Goal: Information Seeking & Learning: Check status

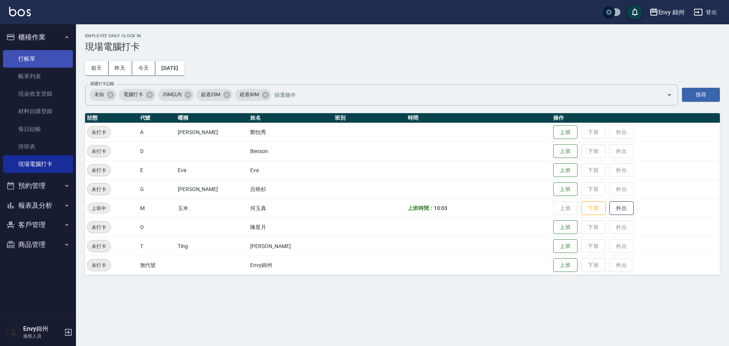
click at [51, 53] on link "打帳單" at bounding box center [38, 58] width 70 height 17
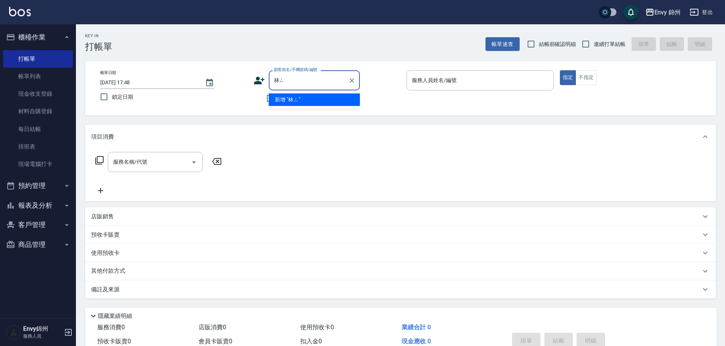
type input "林"
click at [260, 81] on icon at bounding box center [259, 80] width 11 height 11
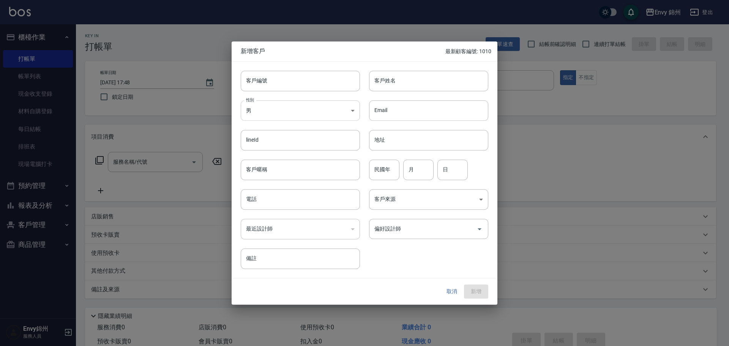
click at [284, 113] on body "Envy 錦州 登出 櫃檯作業 打帳單 帳單列表 現金收支登錄 材料自購登錄 每日結帳 排班表 現場電腦打卡 預約管理 預約管理 單日預約紀錄 單週預約紀錄 …" at bounding box center [364, 190] width 729 height 381
click at [288, 152] on li "女" at bounding box center [300, 155] width 119 height 13
type input "[DEMOGRAPHIC_DATA]"
click at [390, 82] on input "客戶姓名" at bounding box center [428, 81] width 119 height 21
type input "林育如"
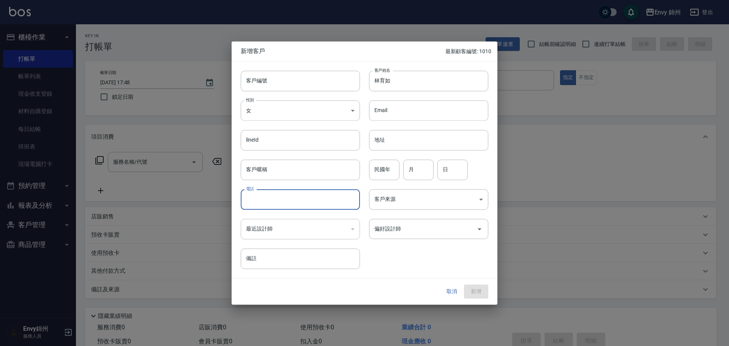
click at [281, 200] on input "電話" at bounding box center [300, 199] width 119 height 21
type input "0952744451"
click at [406, 172] on input "月" at bounding box center [418, 169] width 30 height 21
type input "7"
click at [450, 166] on input "日" at bounding box center [452, 169] width 30 height 21
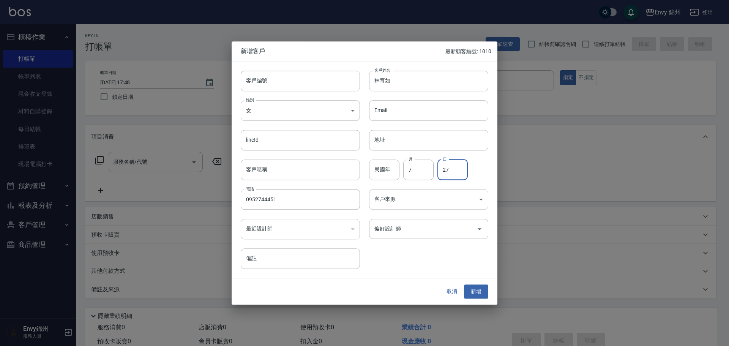
type input "27"
click at [418, 197] on body "Envy 錦州 登出 櫃檯作業 打帳單 帳單列表 現金收支登錄 材料自購登錄 每日結帳 排班表 現場電腦打卡 預約管理 預約管理 單日預約紀錄 單週預約紀錄 …" at bounding box center [364, 190] width 729 height 381
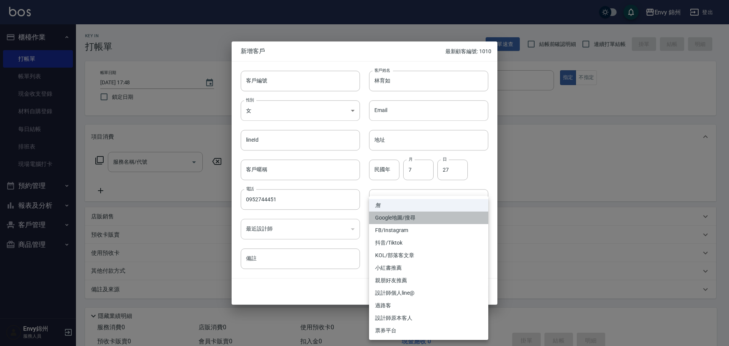
click at [422, 221] on li "Google地圖/搜尋" at bounding box center [428, 218] width 119 height 13
type input "Google地圖/搜尋"
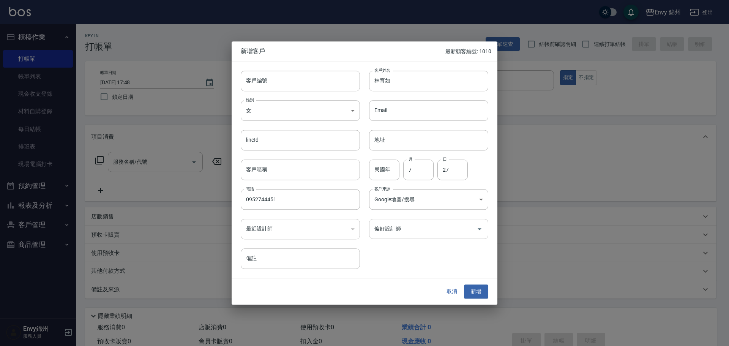
click at [429, 237] on div "偏好設計師" at bounding box center [428, 229] width 119 height 20
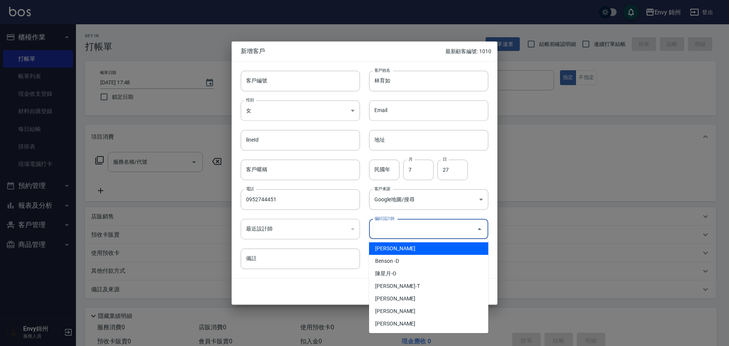
click at [425, 250] on li "鄭怡秀-A" at bounding box center [428, 248] width 119 height 13
type input "鄭怡秀"
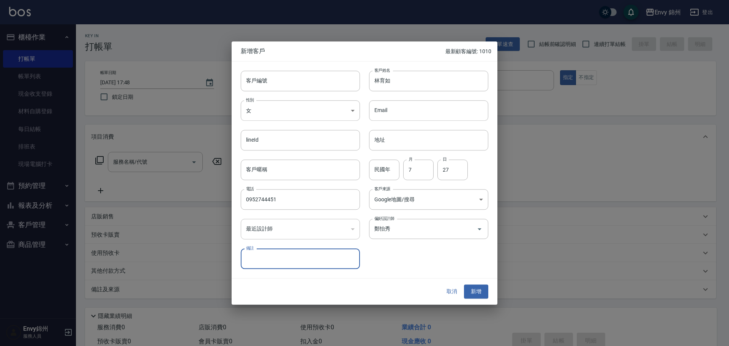
click at [481, 294] on button "新增" at bounding box center [476, 292] width 24 height 14
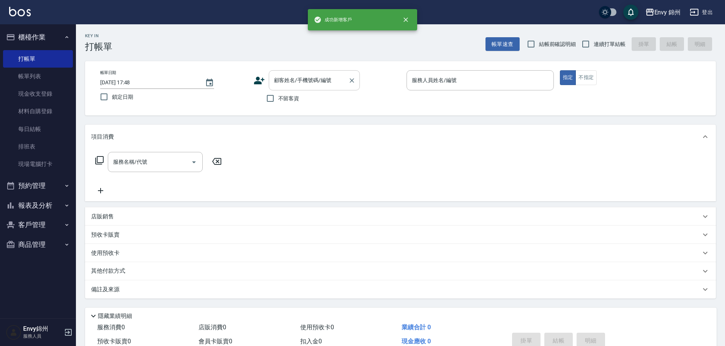
click at [284, 84] on input "顧客姓名/手機號碼/編號" at bounding box center [308, 80] width 73 height 13
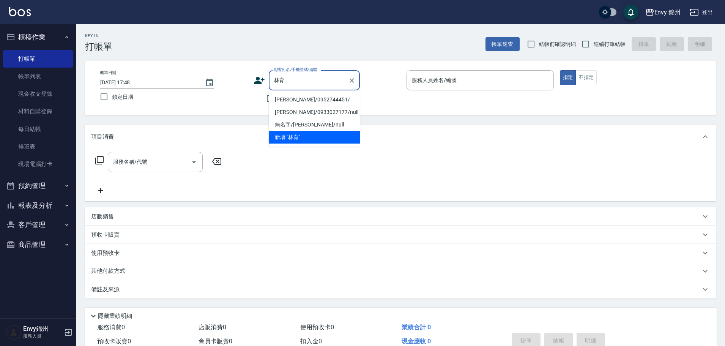
click at [306, 102] on li "林育如/0952744451/" at bounding box center [314, 99] width 91 height 13
type input "林育如/0952744451/"
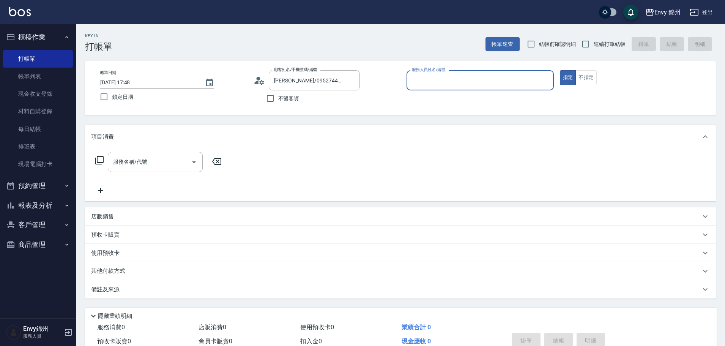
type input "Annie-A"
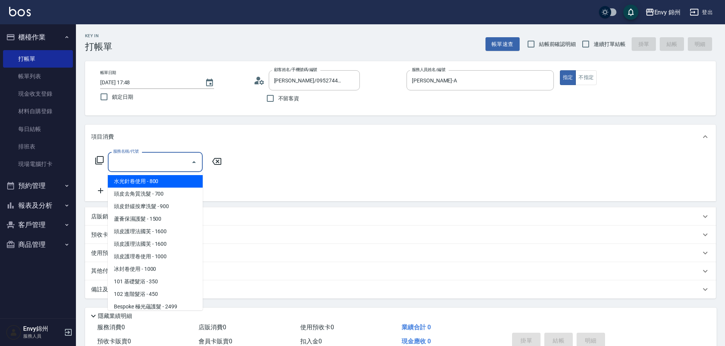
click at [132, 164] on input "服務名稱/代號" at bounding box center [149, 161] width 77 height 13
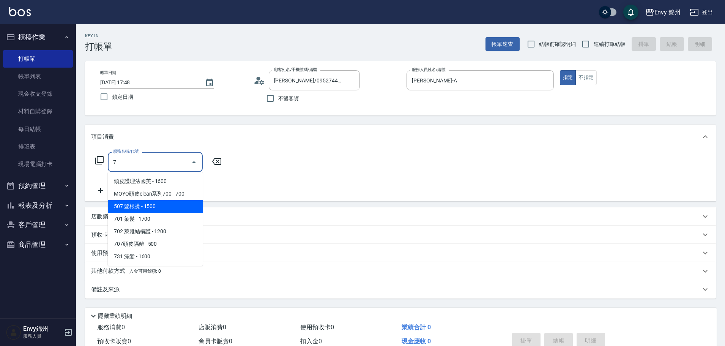
click at [144, 206] on span "507 髮根燙 - 1500" at bounding box center [155, 206] width 95 height 13
type input "507 髮根燙(507)"
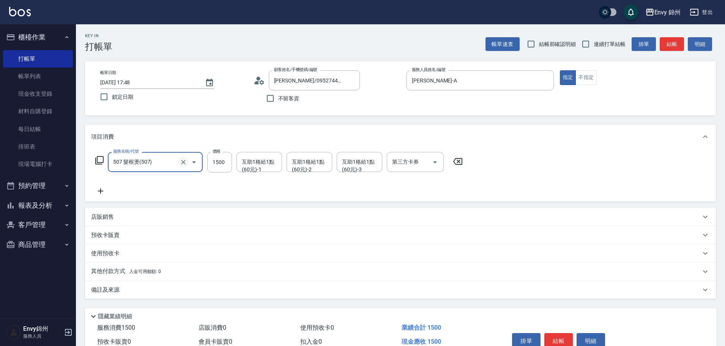
click at [179, 160] on button "Clear" at bounding box center [183, 162] width 11 height 11
click at [159, 164] on input "服務名稱/代號" at bounding box center [144, 161] width 67 height 13
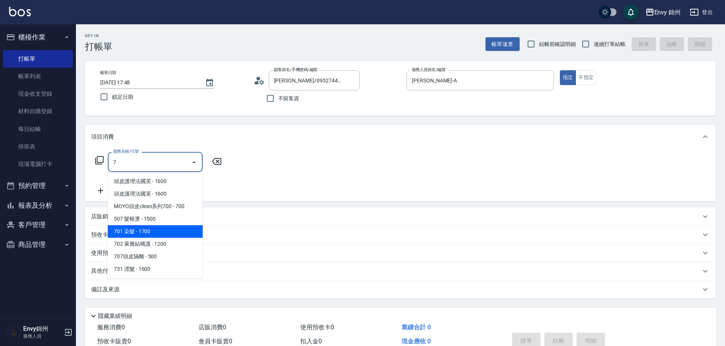
click at [144, 229] on span "701 染髮 - 1700" at bounding box center [155, 231] width 95 height 13
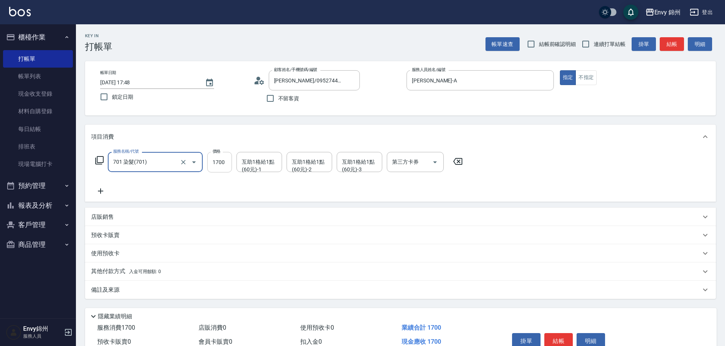
type input "701 染髮(701)"
click at [222, 168] on input "1700" at bounding box center [219, 162] width 25 height 21
type input "3280"
click at [98, 191] on icon at bounding box center [100, 190] width 19 height 9
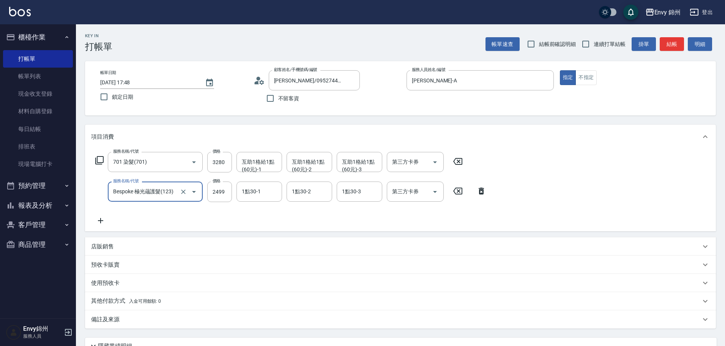
type input "Bespoke 極光蘊護髮(123)"
type input "2400"
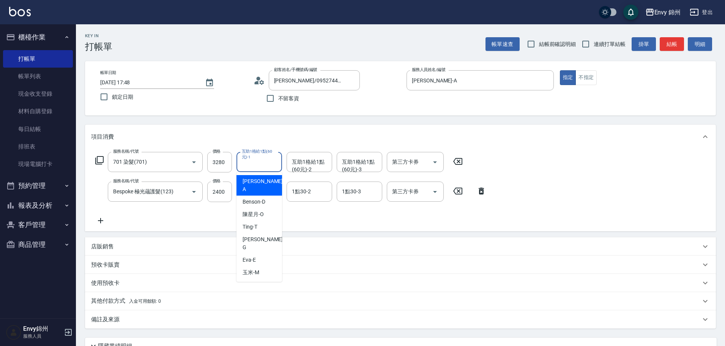
click at [256, 159] on div "互助1格給1點(60元)-1 互助1格給1點(60元)-1" at bounding box center [260, 162] width 46 height 20
click at [251, 268] on span "玉米 -M" at bounding box center [251, 272] width 17 height 8
type input "玉米-M"
click at [259, 186] on input "1點30-1" at bounding box center [259, 191] width 39 height 13
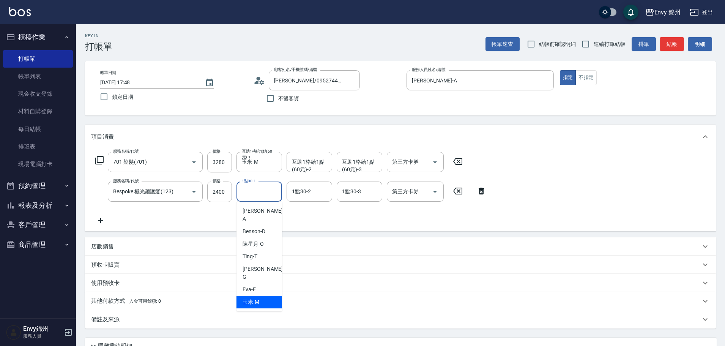
click at [257, 298] on span "玉米 -M" at bounding box center [251, 302] width 17 height 8
type input "玉米-M"
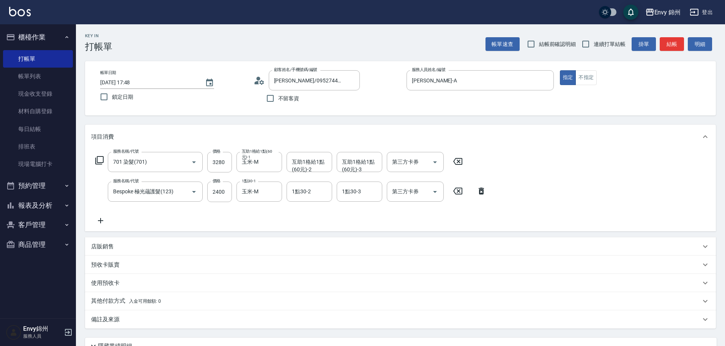
click at [141, 251] on div "店販銷售" at bounding box center [400, 246] width 631 height 18
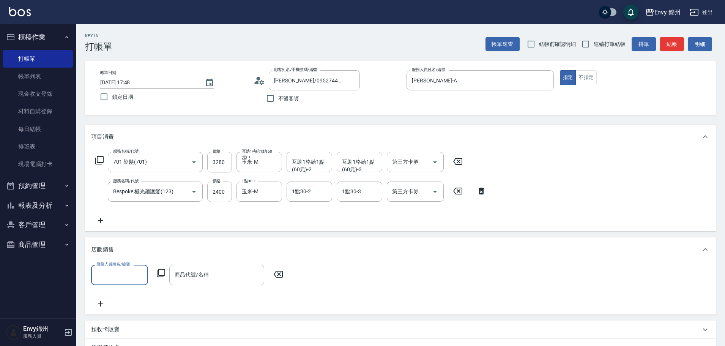
click at [122, 263] on label "服務人員姓名/編號" at bounding box center [112, 264] width 33 height 6
click at [122, 268] on input "服務人員姓名/編號" at bounding box center [120, 274] width 50 height 13
drag, startPoint x: 123, startPoint y: 291, endPoint x: 124, endPoint y: 287, distance: 4.1
click at [123, 291] on div "服務人員姓名/編號 服務人員姓名/編號 商品代號/名稱 商品代號/名稱" at bounding box center [400, 286] width 619 height 43
click at [126, 278] on input "服務人員姓名/編號" at bounding box center [120, 274] width 50 height 13
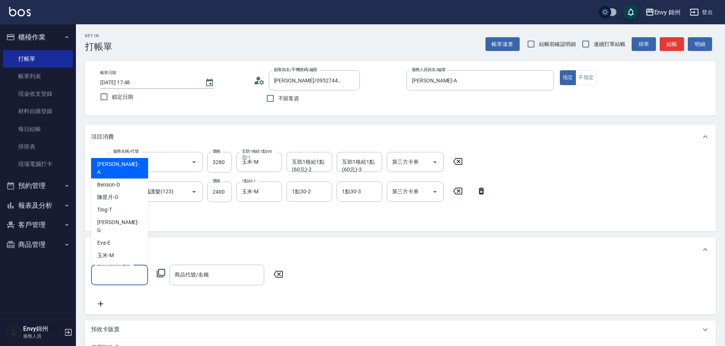
click at [130, 178] on div "Annie -A" at bounding box center [119, 168] width 57 height 21
type input "Annie-A"
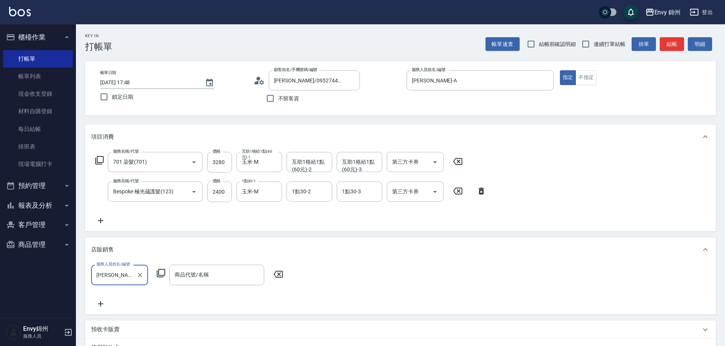
click at [161, 275] on icon at bounding box center [161, 273] width 8 height 8
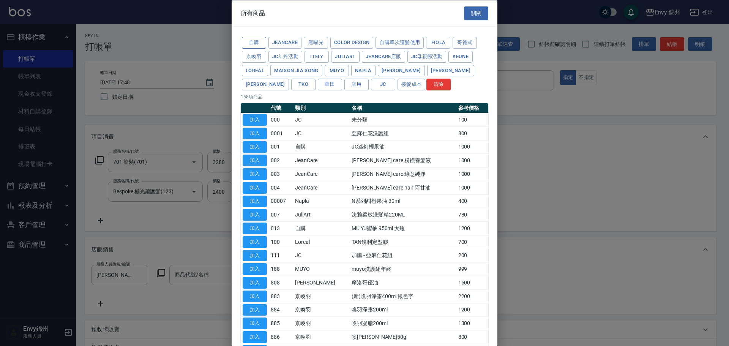
click at [248, 46] on button "自購" at bounding box center [254, 43] width 24 height 12
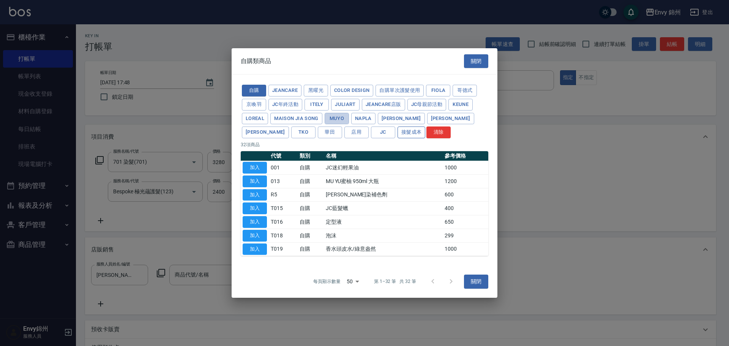
drag, startPoint x: 326, startPoint y: 118, endPoint x: 337, endPoint y: 127, distance: 14.8
click at [327, 118] on button "MUYO" at bounding box center [337, 119] width 24 height 12
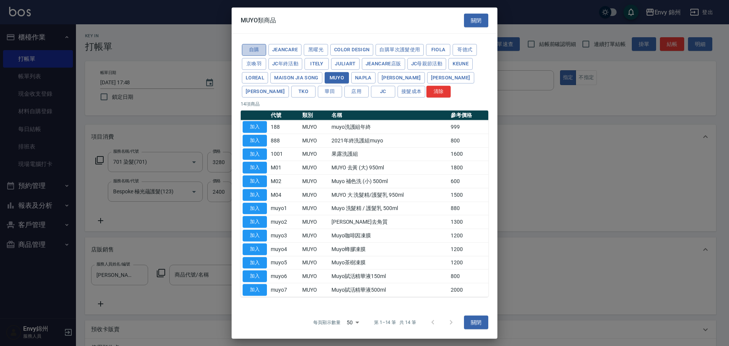
click at [249, 47] on button "自購" at bounding box center [254, 50] width 24 height 12
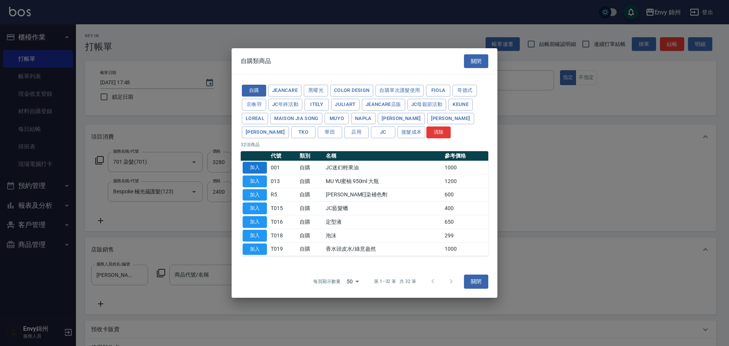
click at [262, 166] on button "加入" at bounding box center [255, 168] width 24 height 12
type input "JC迷幻輕果油"
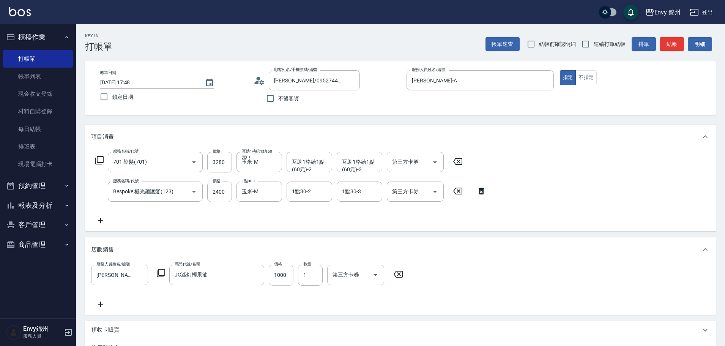
click at [289, 275] on input "1000" at bounding box center [281, 275] width 25 height 21
type input "750"
click at [320, 277] on input "1" at bounding box center [310, 275] width 25 height 21
type input "2"
click at [99, 304] on icon at bounding box center [100, 304] width 5 height 5
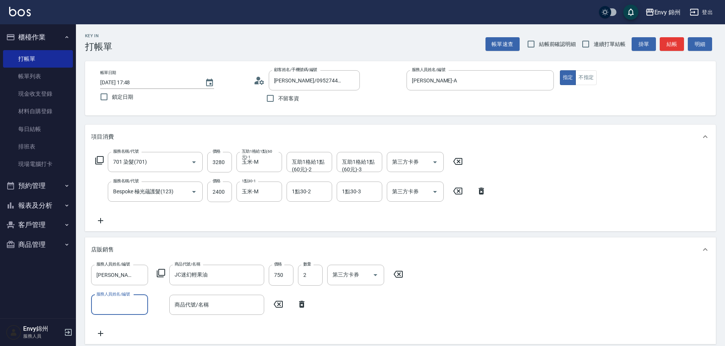
click at [110, 302] on input "服務人員姓名/編號" at bounding box center [120, 304] width 50 height 13
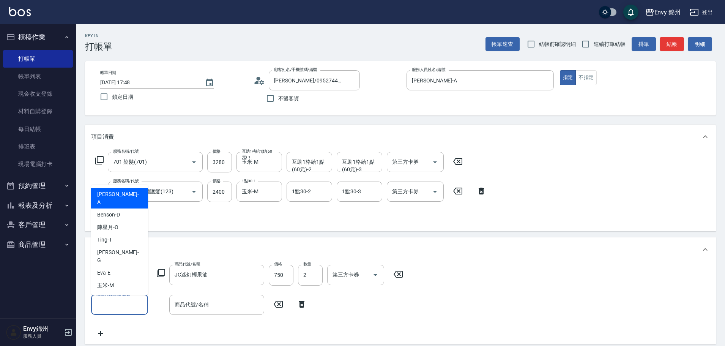
click at [122, 208] on div "Annie -A" at bounding box center [119, 198] width 57 height 21
type input "Annie-A"
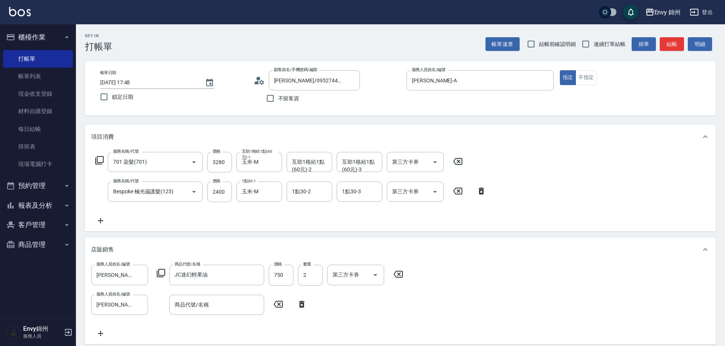
click at [161, 273] on icon at bounding box center [160, 272] width 9 height 9
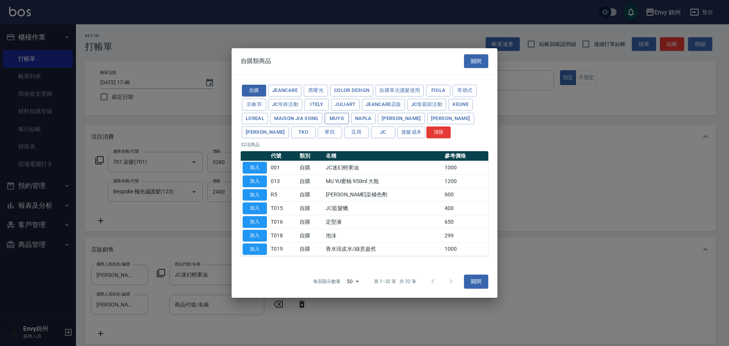
click at [333, 118] on button "MUYO" at bounding box center [337, 119] width 24 height 12
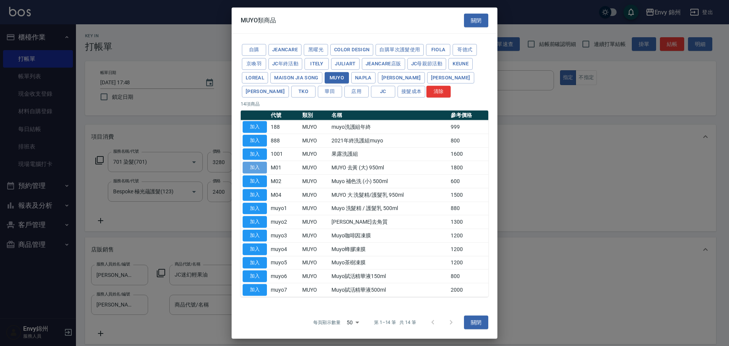
click at [259, 168] on button "加入" at bounding box center [255, 168] width 24 height 12
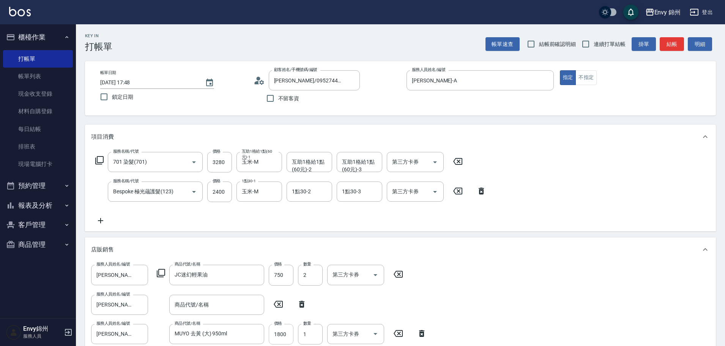
click at [279, 336] on input "1800" at bounding box center [281, 334] width 25 height 21
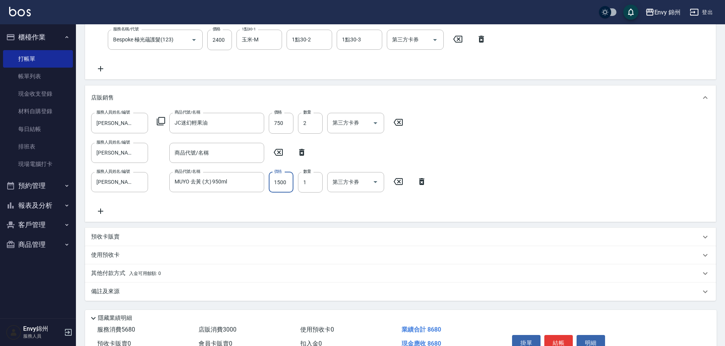
type input "1500"
click at [101, 207] on icon at bounding box center [100, 211] width 19 height 9
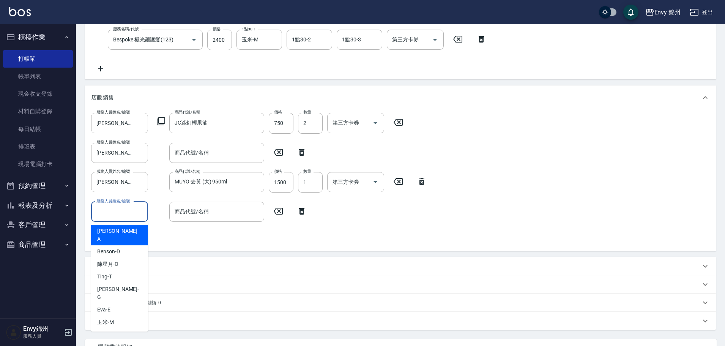
click at [103, 207] on input "服務人員姓名/編號" at bounding box center [120, 211] width 50 height 13
click at [112, 227] on div "Annie -A" at bounding box center [119, 235] width 57 height 21
type input "Annie-A"
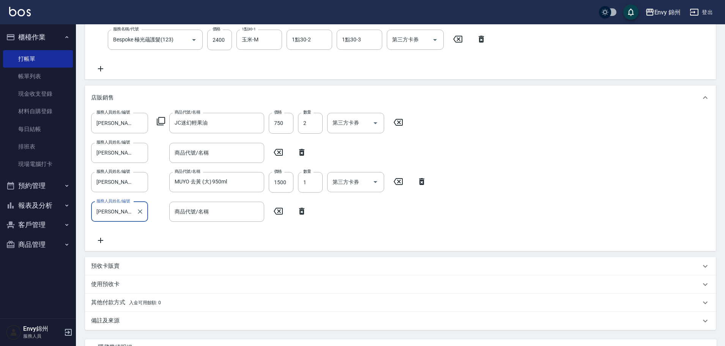
click at [161, 120] on icon at bounding box center [160, 121] width 9 height 9
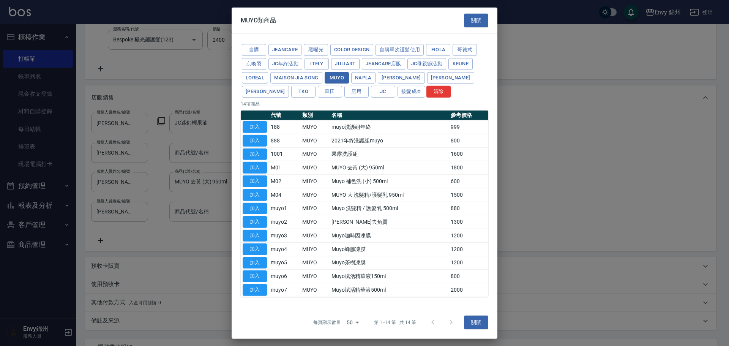
click at [256, 208] on button "加入" at bounding box center [255, 208] width 24 height 12
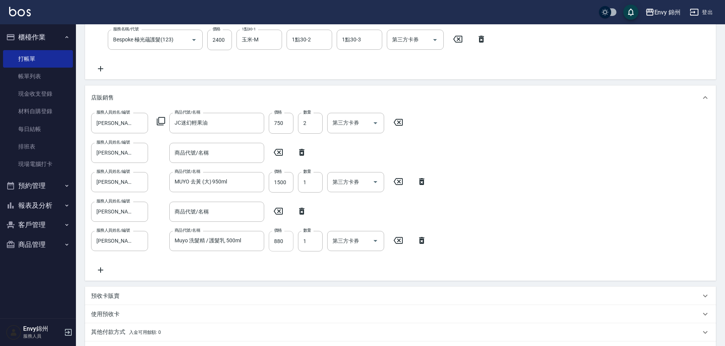
click at [286, 247] on input "880" at bounding box center [281, 241] width 25 height 21
type input "800"
click at [300, 150] on icon at bounding box center [301, 152] width 5 height 7
type input "MUYO 去黃 (大) 950ml"
type input "Muyo 洗髮精 / 護髮乳 500ml"
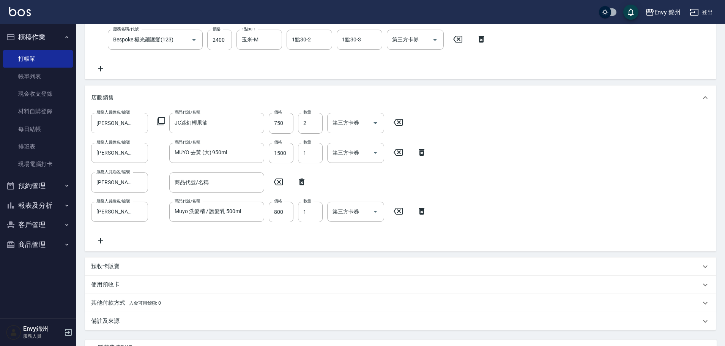
click at [300, 183] on icon at bounding box center [301, 181] width 5 height 7
type input "Muyo 洗髮精 / 護髮乳 500ml"
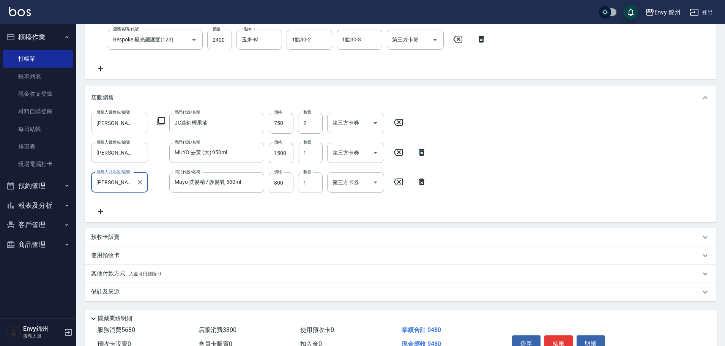
scroll to position [193, 0]
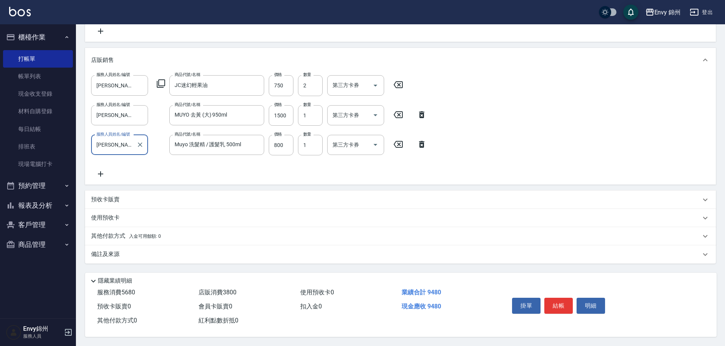
click at [125, 250] on div "備註及來源" at bounding box center [396, 254] width 610 height 8
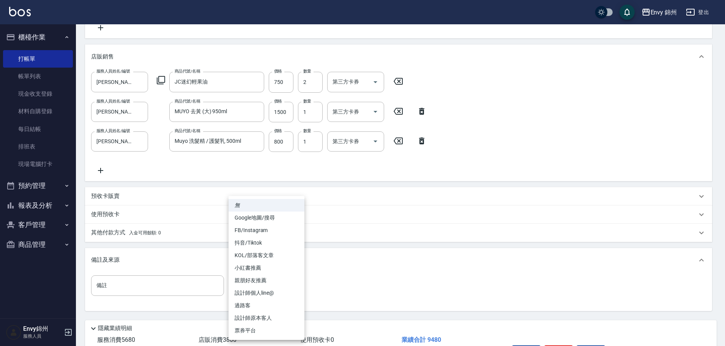
click at [239, 286] on body "Envy 錦州 登出 櫃檯作業 打帳單 帳單列表 現金收支登錄 材料自購登錄 每日結帳 排班表 現場電腦打卡 預約管理 預約管理 單日預約紀錄 單週預約紀錄 …" at bounding box center [362, 100] width 725 height 586
click at [262, 216] on li "Google地圖/搜尋" at bounding box center [267, 218] width 76 height 13
type input "Google地圖/搜尋"
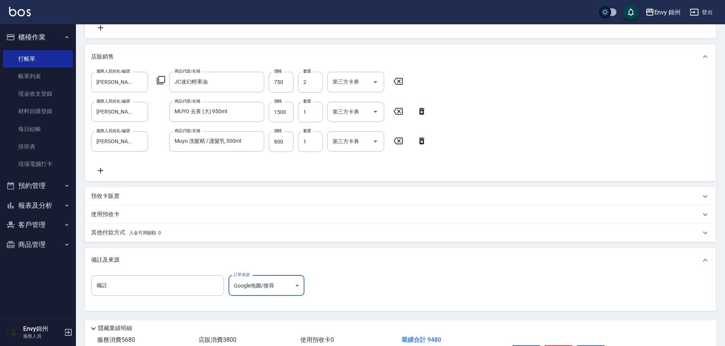
drag, startPoint x: 167, startPoint y: 239, endPoint x: 174, endPoint y: 246, distance: 9.7
click at [167, 238] on div "其他付款方式 入金可用餘額: 0" at bounding box center [400, 233] width 631 height 18
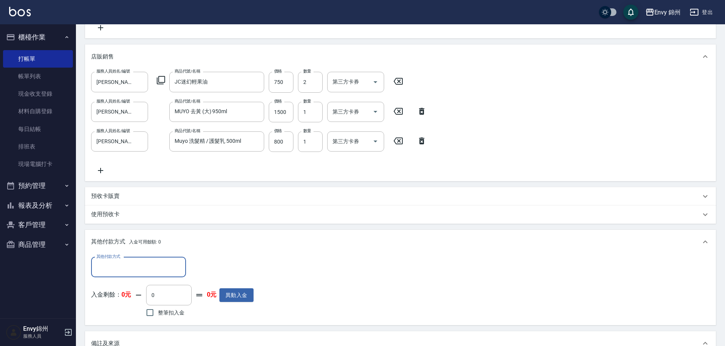
scroll to position [0, 0]
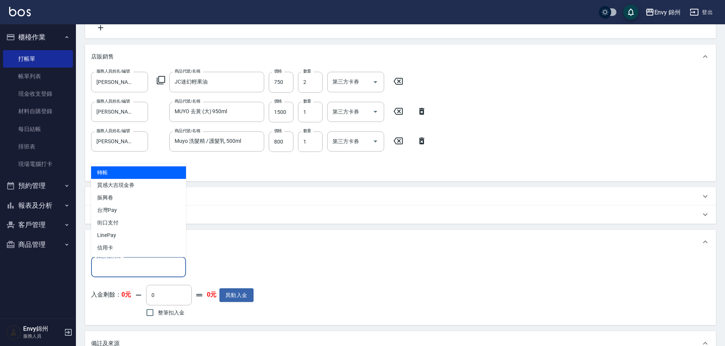
click at [145, 261] on input "其他付款方式" at bounding box center [139, 267] width 88 height 13
click at [286, 258] on div "其他付款方式 其他付款方式 入金剩餘： 0元 0 ​ 整筆扣入金 0元 異動入金" at bounding box center [400, 288] width 619 height 62
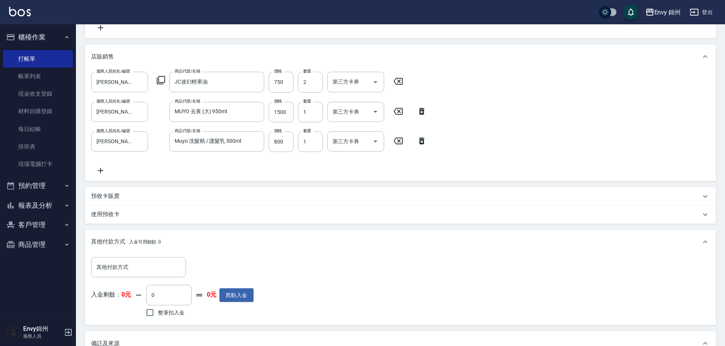
scroll to position [327, 0]
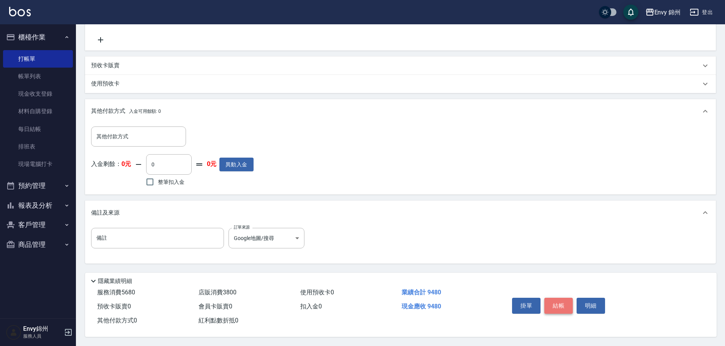
click at [565, 301] on button "結帳" at bounding box center [559, 306] width 28 height 16
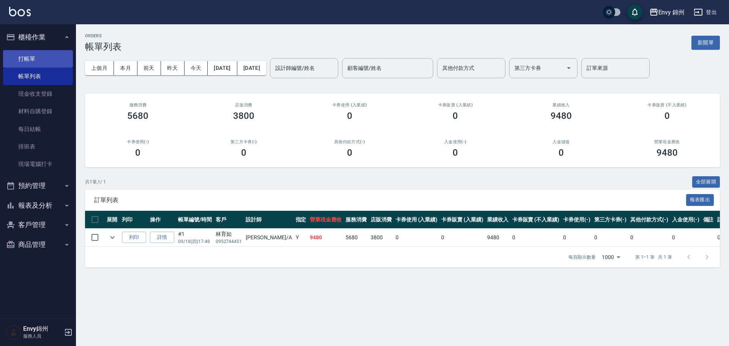
click at [28, 51] on link "打帳單" at bounding box center [38, 58] width 70 height 17
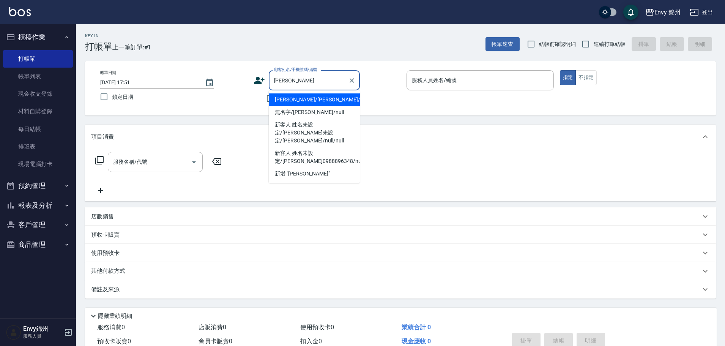
click at [326, 103] on li "李思萱/李思萱/null" at bounding box center [314, 99] width 91 height 13
type input "李思萱/李思萱/null"
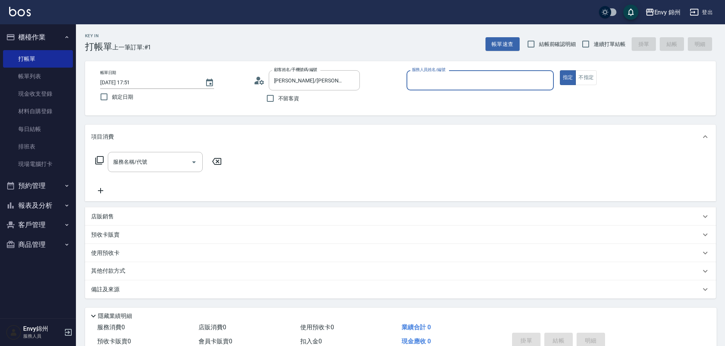
type input "Annie-A"
click at [148, 151] on div "服務名稱/代號 服務名稱/代號" at bounding box center [400, 175] width 631 height 52
click at [150, 158] on input "服務名稱/代號" at bounding box center [149, 161] width 77 height 13
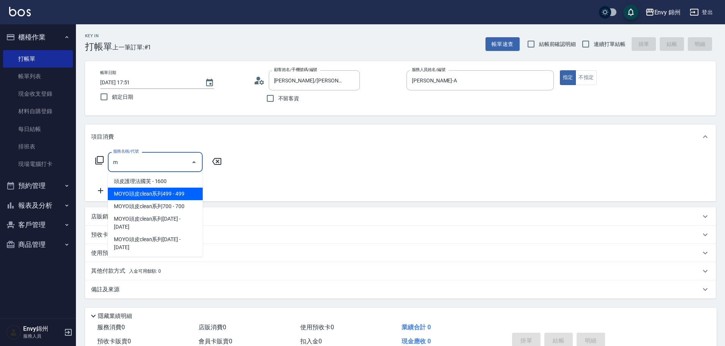
click at [145, 188] on span "MOYO頭皮clean系列499 - 499" at bounding box center [155, 194] width 95 height 13
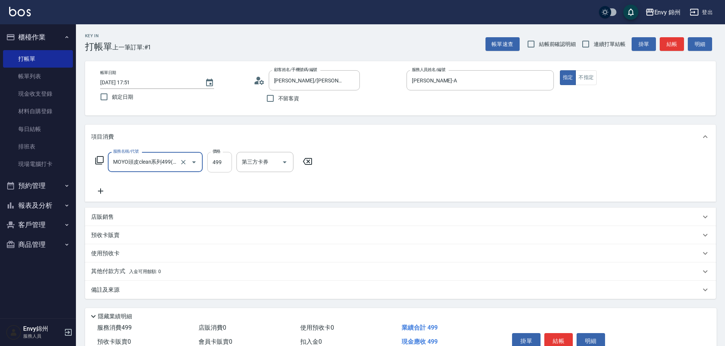
type input "MOYO頭皮clean系列499(405)"
click at [213, 169] on input "499" at bounding box center [219, 162] width 25 height 21
type input "699"
drag, startPoint x: 150, startPoint y: 279, endPoint x: 155, endPoint y: 291, distance: 13.0
click at [150, 279] on div "其他付款方式 入金可用餘額: 0" at bounding box center [400, 271] width 631 height 18
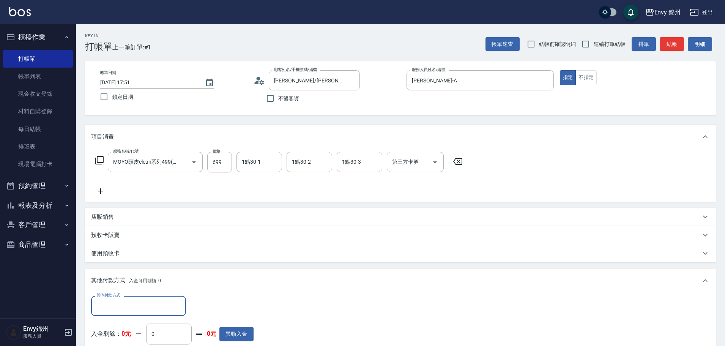
scroll to position [128, 0]
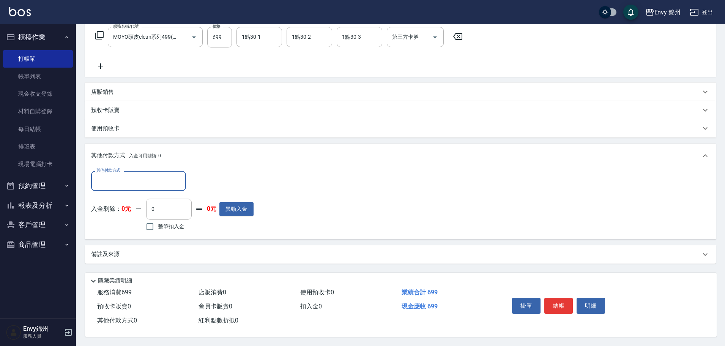
click at [186, 258] on div "備註及來源" at bounding box center [400, 254] width 631 height 18
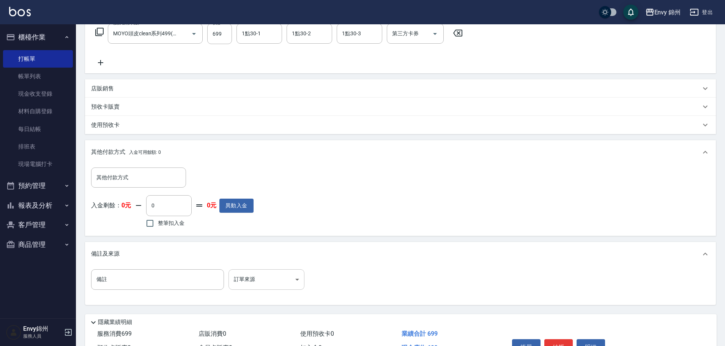
click at [282, 287] on body "Envy 錦州 登出 櫃檯作業 打帳單 帳單列表 現金收支登錄 材料自購登錄 每日結帳 排班表 現場電腦打卡 預約管理 預約管理 單日預約紀錄 單週預約紀錄 …" at bounding box center [362, 130] width 725 height 516
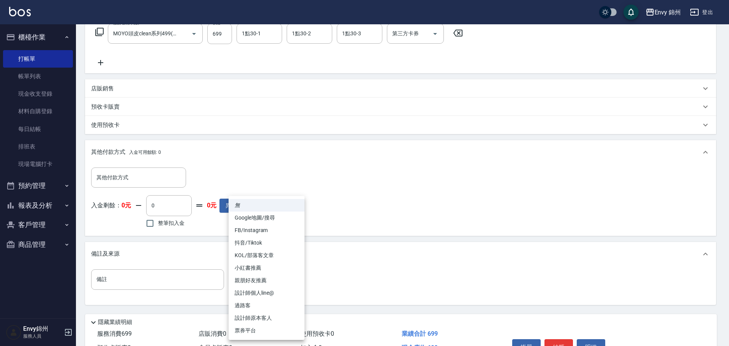
click at [286, 309] on li "過路客" at bounding box center [267, 305] width 76 height 13
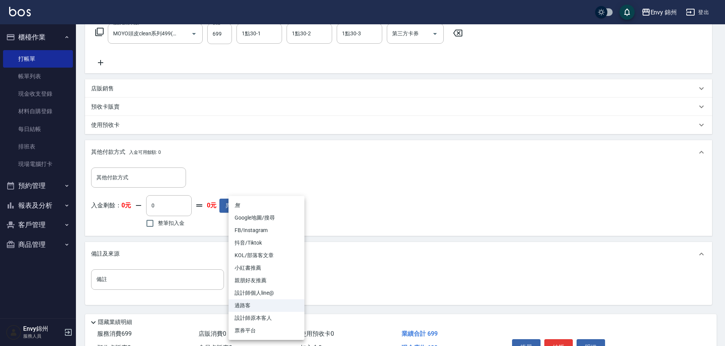
drag, startPoint x: 275, startPoint y: 273, endPoint x: 287, endPoint y: 311, distance: 39.4
click at [275, 274] on body "Envy 錦州 登出 櫃檯作業 打帳單 帳單列表 現金收支登錄 材料自購登錄 每日結帳 排班表 現場電腦打卡 預約管理 預約管理 單日預約紀錄 單週預約紀錄 …" at bounding box center [362, 130] width 725 height 516
click at [286, 317] on li "設計師原本客人" at bounding box center [267, 318] width 76 height 13
type input "設計師原本客人"
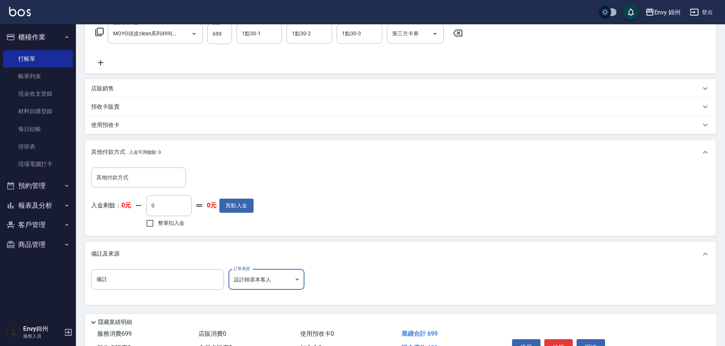
scroll to position [173, 0]
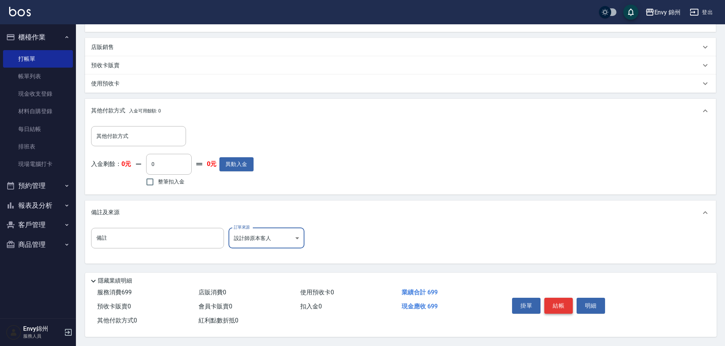
click at [558, 305] on button "結帳" at bounding box center [559, 306] width 28 height 16
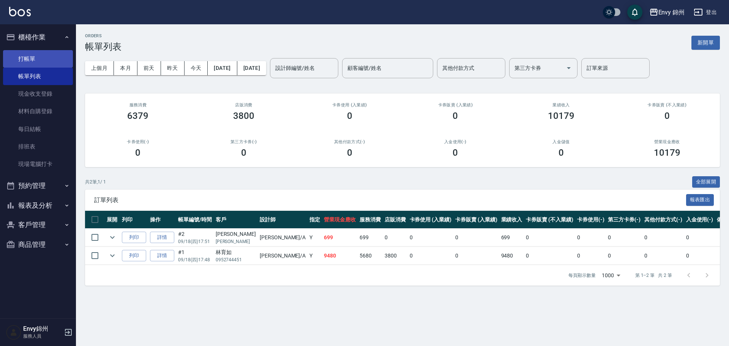
click at [28, 62] on link "打帳單" at bounding box center [38, 58] width 70 height 17
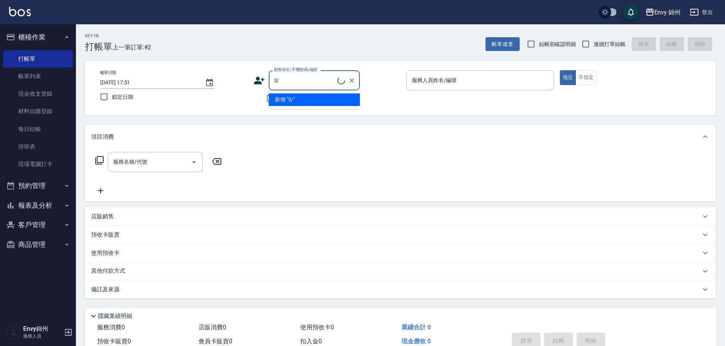
type input "3"
click at [321, 103] on li "鄧文馨/鄧文馨/null" at bounding box center [314, 99] width 91 height 13
type input "鄧文馨/鄧文馨/null"
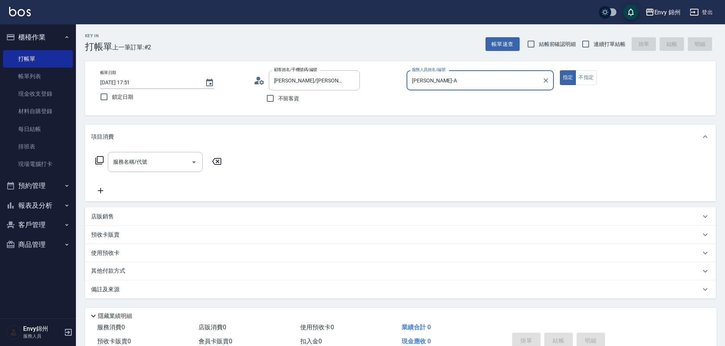
type input "Annie-A"
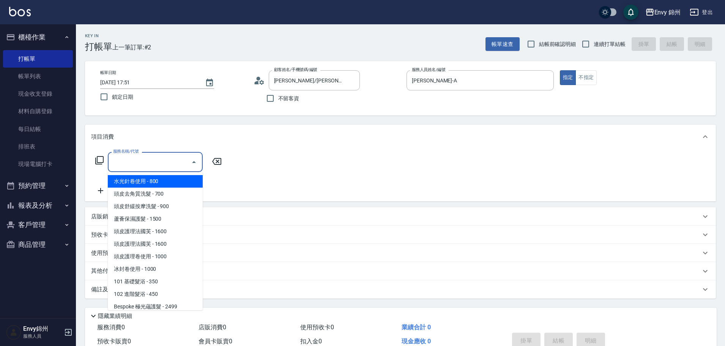
click at [135, 169] on input "服務名稱/代號" at bounding box center [149, 161] width 77 height 13
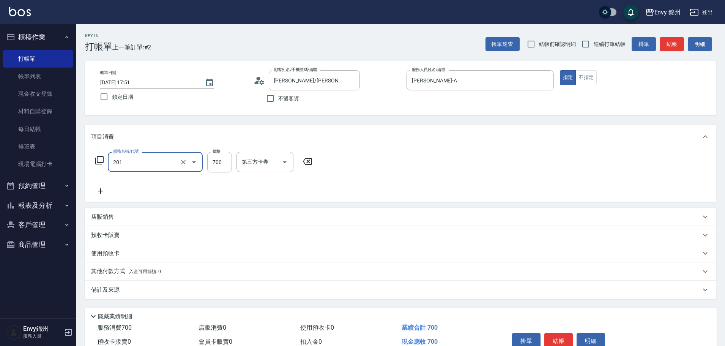
type input "201 剪髮(201)"
type input "450"
click at [223, 290] on div "備註及來源" at bounding box center [396, 290] width 610 height 8
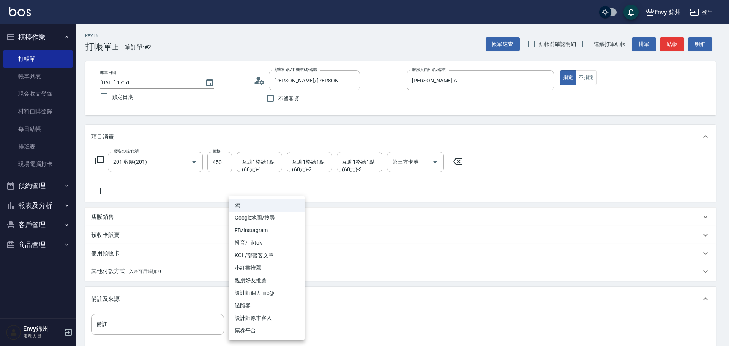
click at [276, 321] on body "Envy 錦州 登出 櫃檯作業 打帳單 帳單列表 現金收支登錄 材料自購登錄 每日結帳 排班表 現場電腦打卡 預約管理 預約管理 單日預約紀錄 單週預約紀錄 …" at bounding box center [364, 216] width 729 height 432
click at [276, 319] on li "設計師原本客人" at bounding box center [267, 318] width 76 height 13
type input "設計師原本客人"
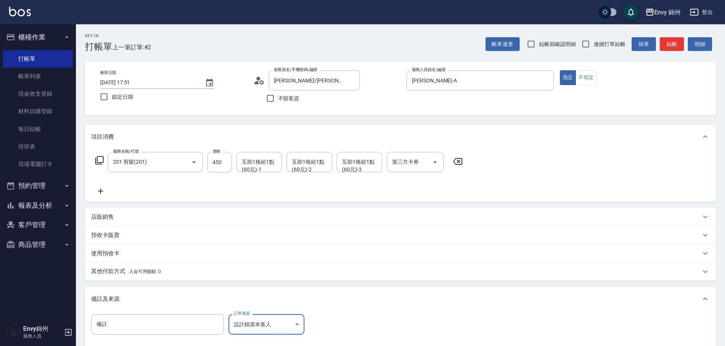
scroll to position [90, 0]
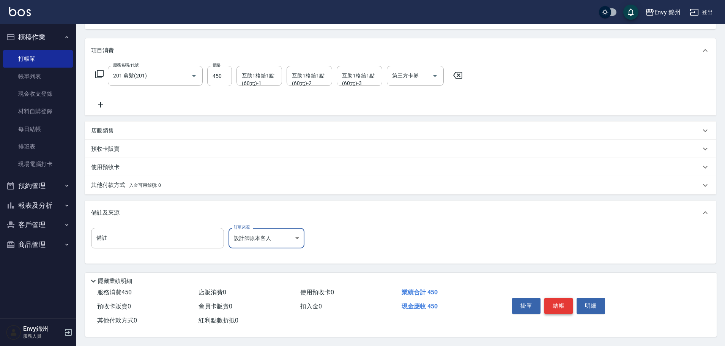
click at [555, 299] on button "結帳" at bounding box center [559, 306] width 28 height 16
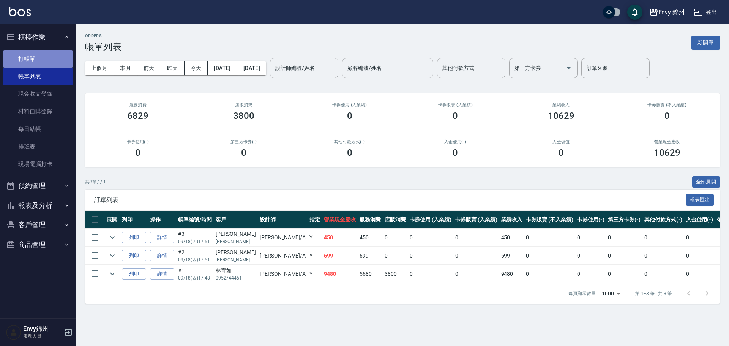
click at [27, 59] on link "打帳單" at bounding box center [38, 58] width 70 height 17
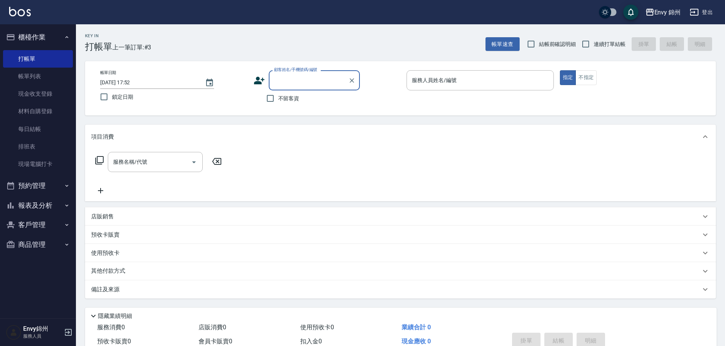
click at [298, 97] on span "不留客資" at bounding box center [288, 99] width 21 height 8
click at [278, 97] on input "不留客資" at bounding box center [270, 98] width 16 height 16
checkbox input "true"
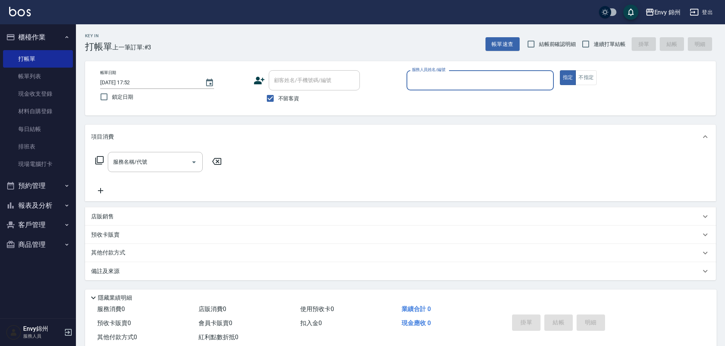
click at [459, 75] on input "服務人員姓名/編號" at bounding box center [480, 80] width 141 height 13
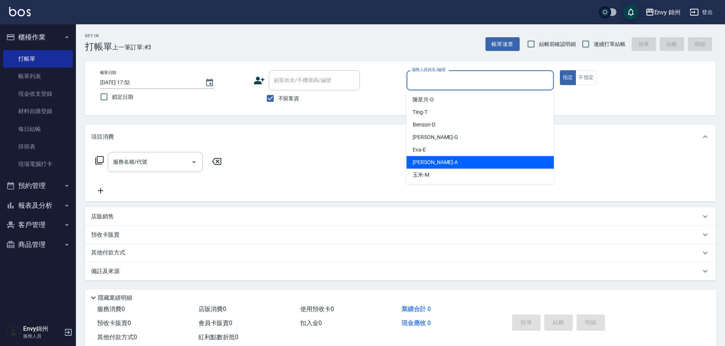
click at [445, 163] on div "Annie -A" at bounding box center [480, 162] width 147 height 13
type input "Annie-A"
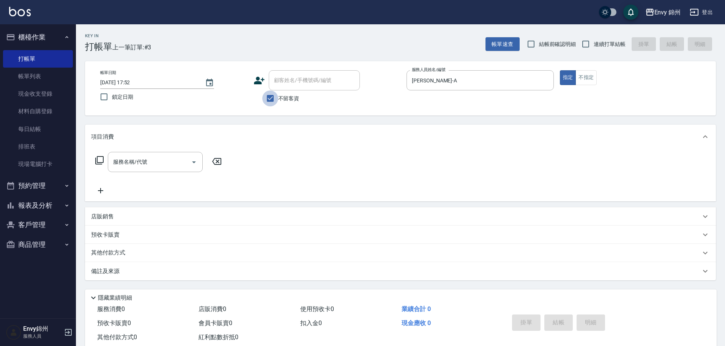
drag, startPoint x: 272, startPoint y: 96, endPoint x: 284, endPoint y: 88, distance: 14.0
click at [272, 96] on input "不留客資" at bounding box center [270, 98] width 16 height 16
checkbox input "false"
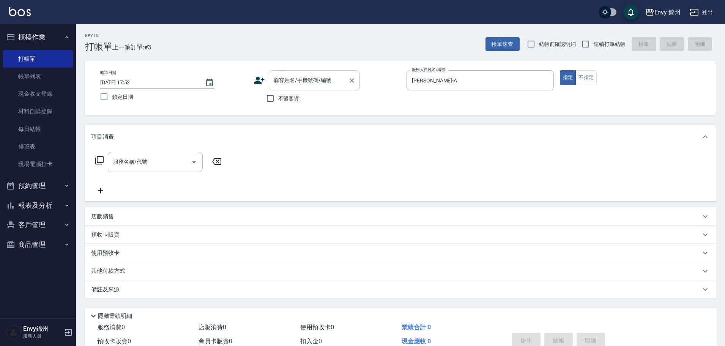
click at [286, 86] on input "顧客姓名/手機號碼/編號" at bounding box center [308, 80] width 73 height 13
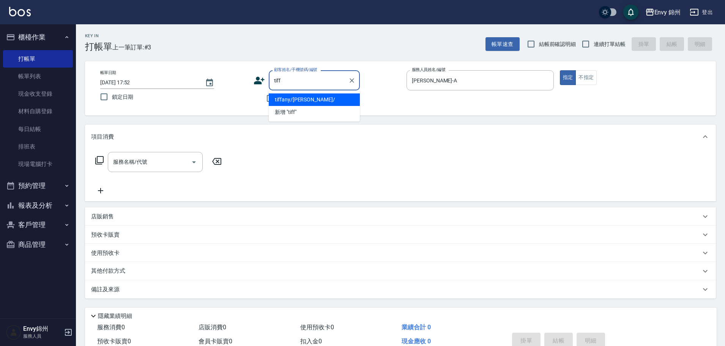
click at [308, 91] on ul "tiffany/tiffany/ 新增 "tiff"" at bounding box center [314, 105] width 91 height 31
click at [306, 96] on li "tiffany/tiffany/" at bounding box center [314, 99] width 91 height 13
type input "tiffany/tiffany/"
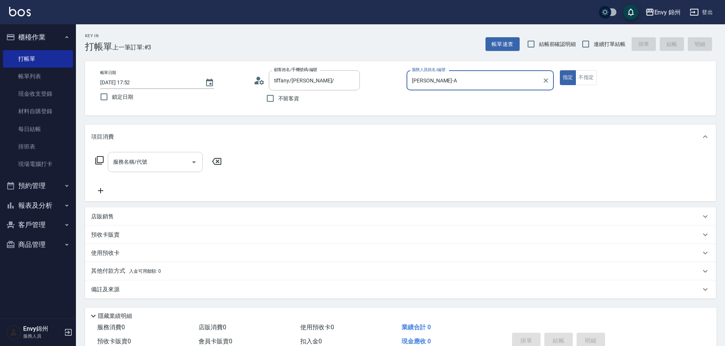
click at [137, 170] on div "服務名稱/代號" at bounding box center [155, 162] width 95 height 20
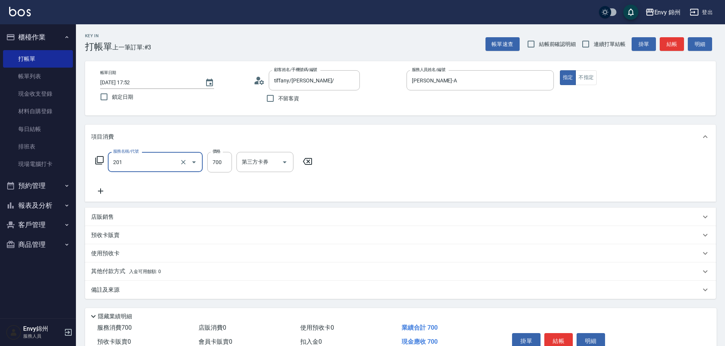
type input "201 剪髮(201)"
type input "1200"
click at [255, 159] on div "互助1格給1點(60元)-1 互助1格給1點(60元)-1" at bounding box center [260, 162] width 46 height 20
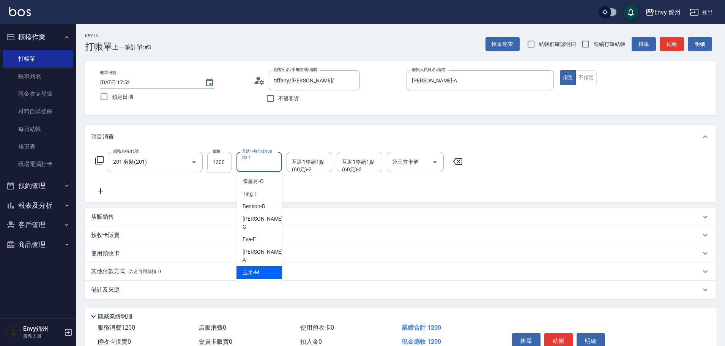
click at [246, 268] on span "玉米 -M" at bounding box center [251, 272] width 17 height 8
type input "玉米-M"
click at [204, 302] on div "Key In 打帳單 上一筆訂單:#3 帳單速查 結帳前確認明細 連續打單結帳 掛單 結帳 明細 帳單日期 2025/09/18 17:52 鎖定日期 顧客姓…" at bounding box center [400, 202] width 649 height 357
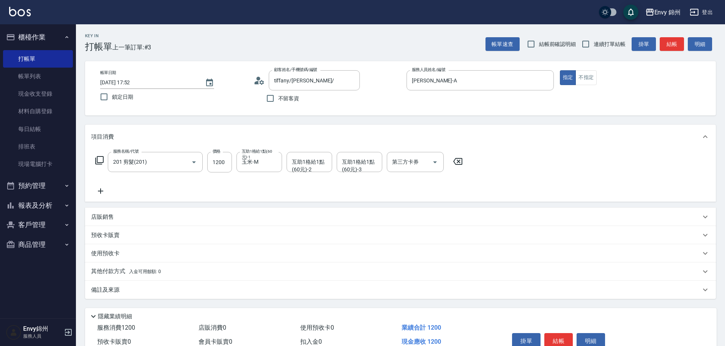
click at [205, 295] on div "備註及來源" at bounding box center [400, 290] width 631 height 18
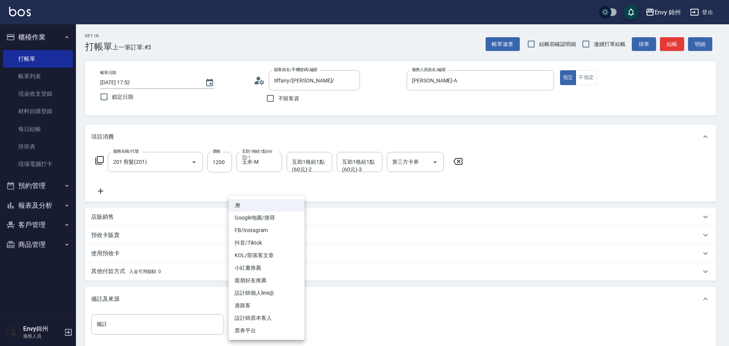
click at [251, 331] on body "Envy 錦州 登出 櫃檯作業 打帳單 帳單列表 現金收支登錄 材料自購登錄 每日結帳 排班表 現場電腦打卡 預約管理 預約管理 單日預約紀錄 單週預約紀錄 …" at bounding box center [364, 216] width 729 height 432
click at [262, 320] on li "設計師原本客人" at bounding box center [267, 318] width 76 height 13
type input "設計師原本客人"
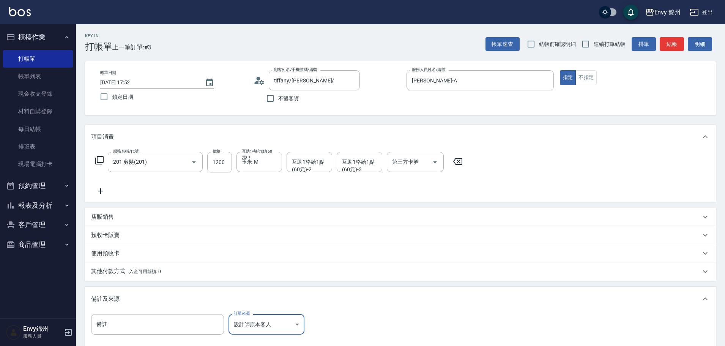
scroll to position [90, 0]
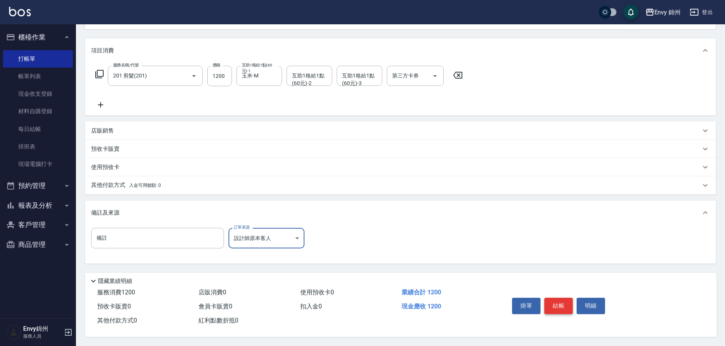
click at [548, 304] on button "結帳" at bounding box center [559, 306] width 28 height 16
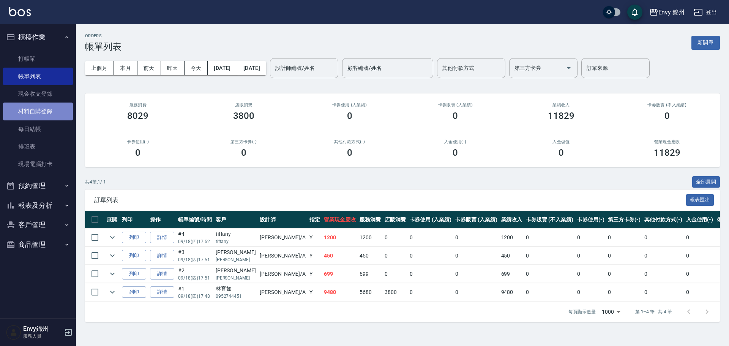
click at [18, 119] on link "材料自購登錄" at bounding box center [38, 111] width 70 height 17
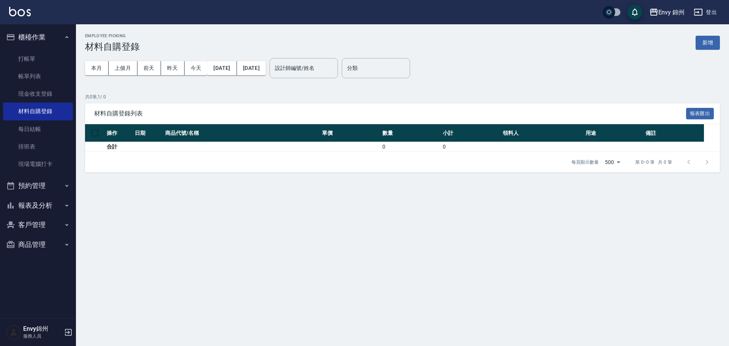
click at [30, 202] on button "報表及分析" at bounding box center [38, 206] width 70 height 20
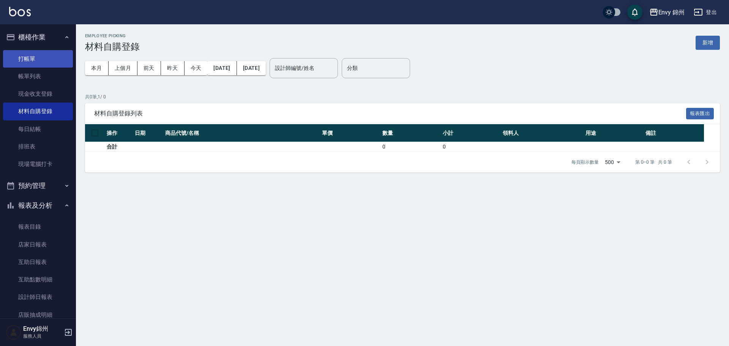
drag, startPoint x: 41, startPoint y: 265, endPoint x: 67, endPoint y: 54, distance: 212.8
click at [40, 265] on link "互助日報表" at bounding box center [38, 261] width 70 height 17
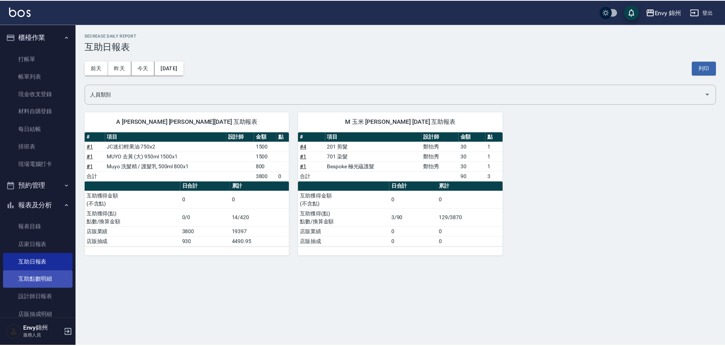
scroll to position [38, 0]
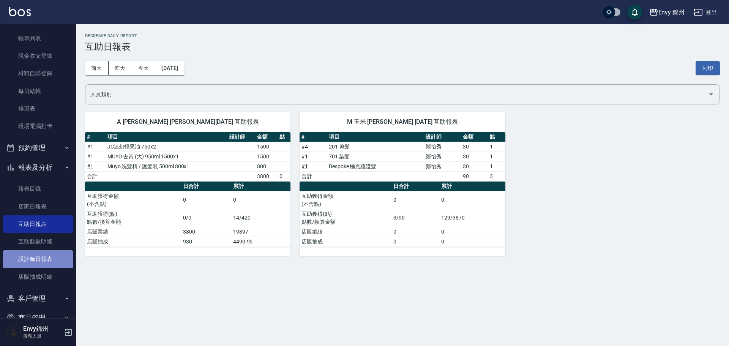
click at [44, 259] on link "設計師日報表" at bounding box center [38, 258] width 70 height 17
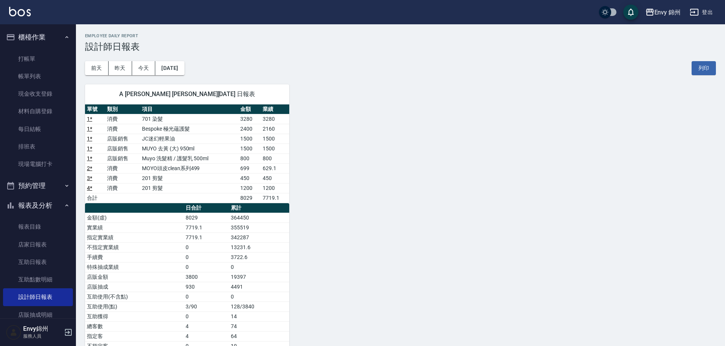
click at [712, 10] on button "登出" at bounding box center [701, 12] width 29 height 14
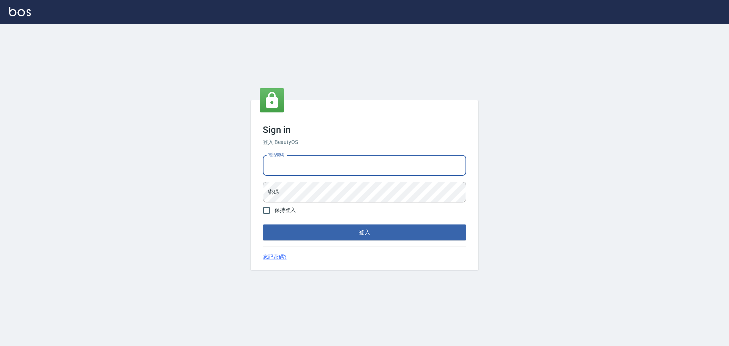
drag, startPoint x: 0, startPoint y: 0, endPoint x: 320, endPoint y: 171, distance: 363.2
click at [317, 163] on input "電話號碼" at bounding box center [365, 165] width 204 height 21
drag, startPoint x: 330, startPoint y: 169, endPoint x: 330, endPoint y: 175, distance: 6.1
click at [330, 168] on input "25153595" at bounding box center [365, 165] width 204 height 21
type input "9990001234567"
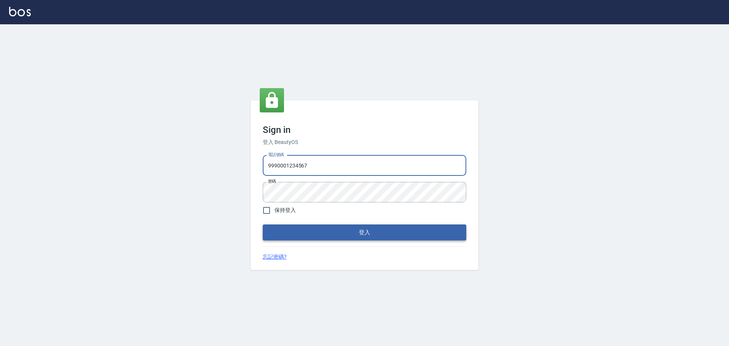
click at [362, 231] on button "登入" at bounding box center [365, 232] width 204 height 16
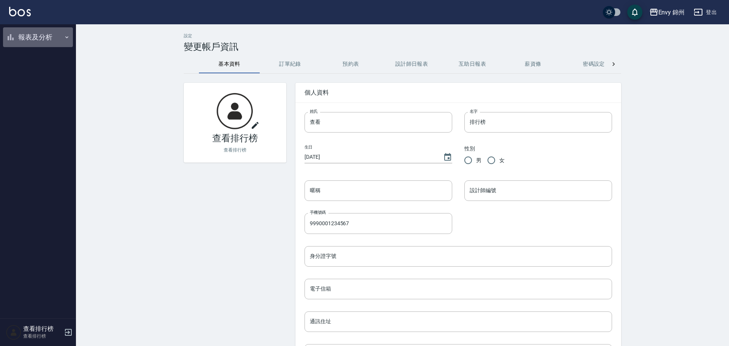
click at [19, 39] on button "報表及分析" at bounding box center [38, 37] width 70 height 20
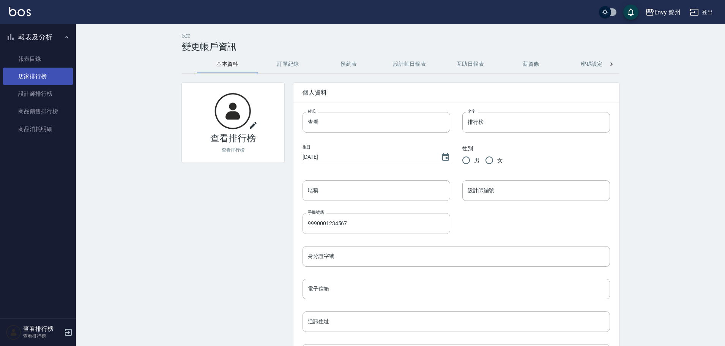
click at [31, 79] on link "店家排行榜" at bounding box center [38, 76] width 70 height 17
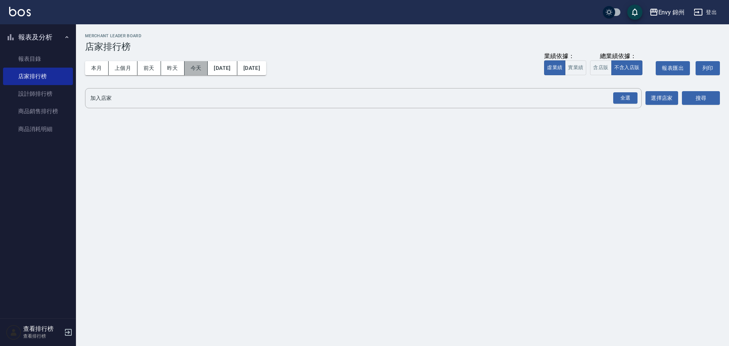
click at [192, 67] on button "今天" at bounding box center [197, 68] width 24 height 14
click at [633, 97] on div "全選" at bounding box center [625, 98] width 24 height 12
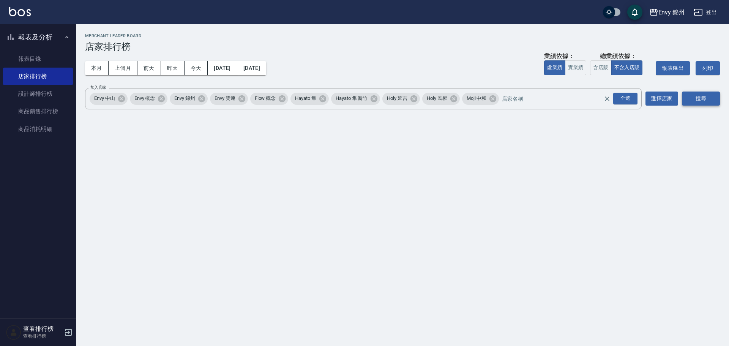
click at [703, 96] on button "搜尋" at bounding box center [701, 99] width 38 height 14
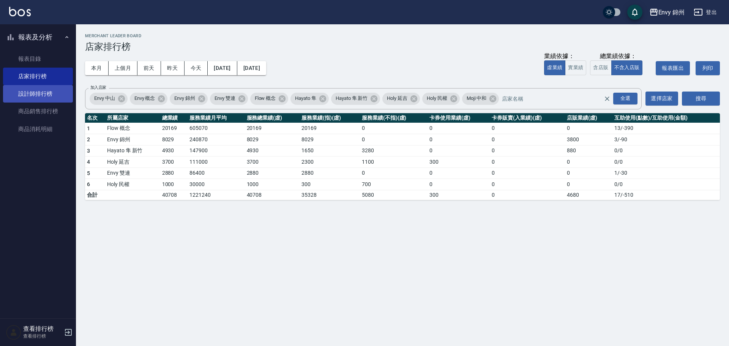
click at [16, 94] on link "設計師排行榜" at bounding box center [38, 93] width 70 height 17
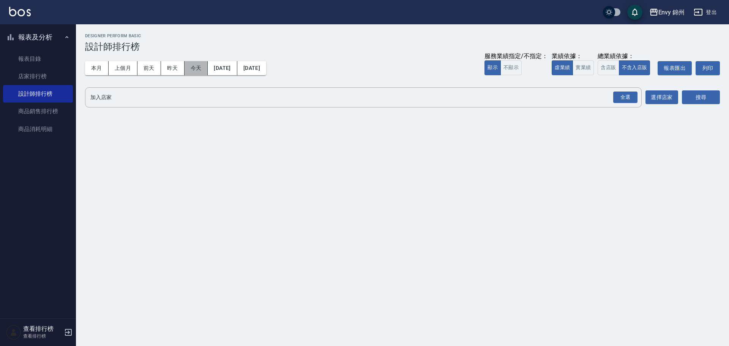
click at [197, 69] on button "今天" at bounding box center [197, 68] width 24 height 14
click at [624, 97] on div "全選" at bounding box center [625, 98] width 24 height 12
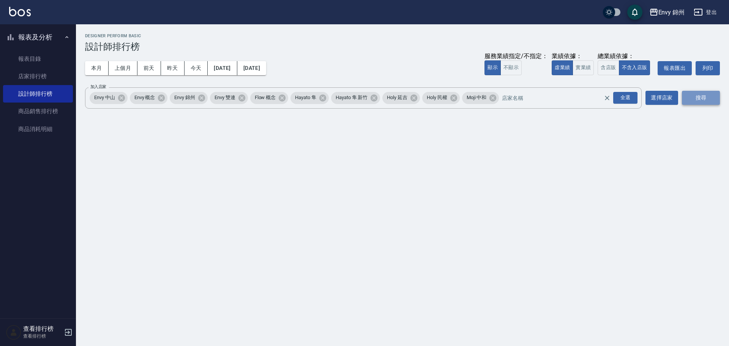
click at [702, 96] on button "搜尋" at bounding box center [701, 98] width 38 height 14
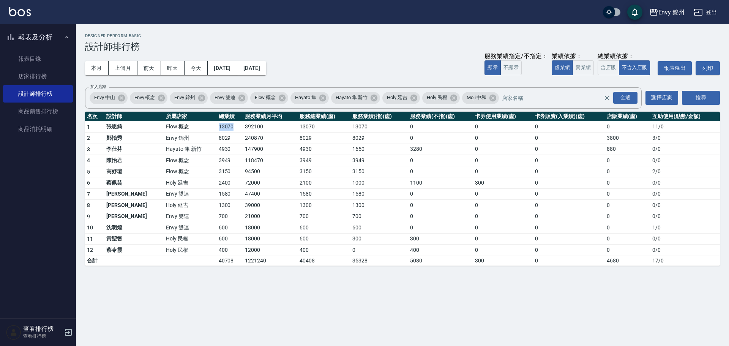
drag, startPoint x: 183, startPoint y: 128, endPoint x: 209, endPoint y: 128, distance: 25.8
click at [209, 128] on tr "1 [PERSON_NAME]Flow 概念 13070 392100 13070 13070 0 0 0 0 11 / 0" at bounding box center [402, 126] width 635 height 11
drag, startPoint x: 180, startPoint y: 135, endPoint x: 208, endPoint y: 142, distance: 28.3
click at [208, 142] on tr "2 [PERSON_NAME][GEOGRAPHIC_DATA] 240870 8029 8029 0 0 0 3800 3 / 0" at bounding box center [402, 138] width 635 height 11
click at [30, 83] on link "店家排行榜" at bounding box center [38, 76] width 70 height 17
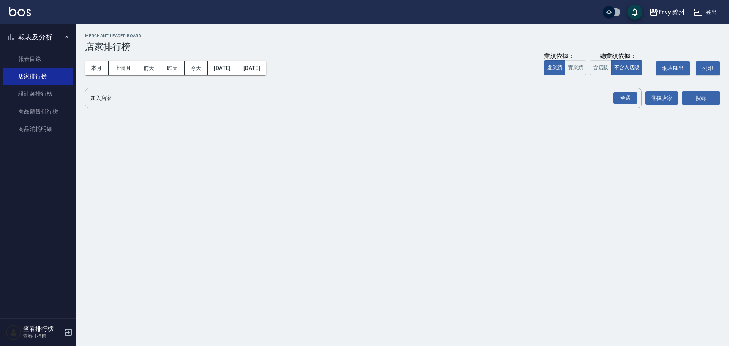
click at [715, 8] on button "登出" at bounding box center [705, 12] width 29 height 14
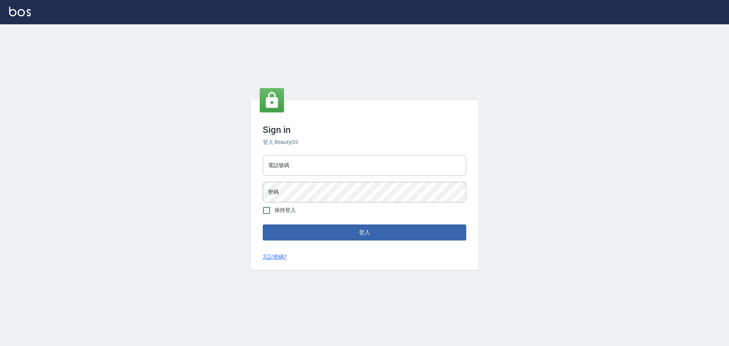
type input "9990001234567"
click at [337, 168] on input "9990001234567" at bounding box center [365, 165] width 204 height 21
type input "25153595"
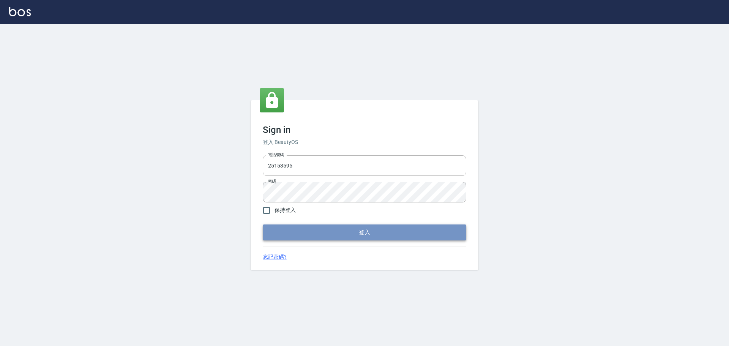
click at [376, 232] on button "登入" at bounding box center [365, 232] width 204 height 16
